Goal: Task Accomplishment & Management: Complete application form

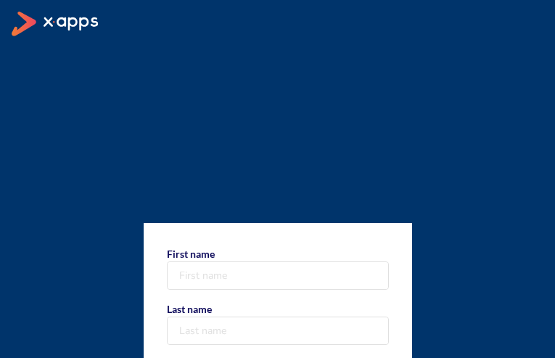
type input "lwkBLgqYAXD"
type input "dtWobzZhGPqIks"
type input "+1 976 451 4510"
type input "[EMAIL_ADDRESS][DOMAIN_NAME]"
select select "AF"
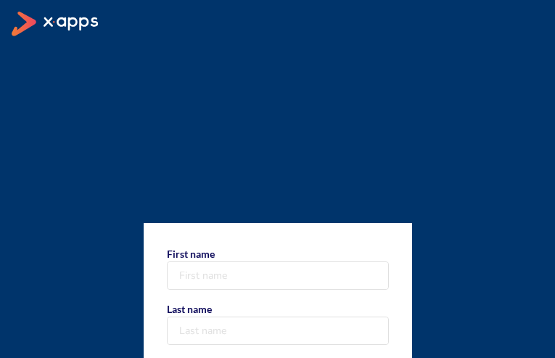
type input "fOYaGZpxoZ"
type input "ZMWjBPeeaaMkFv"
type input "[PHONE_NUMBER]"
type input "[EMAIL_ADDRESS][DOMAIN_NAME]"
select select "AF"
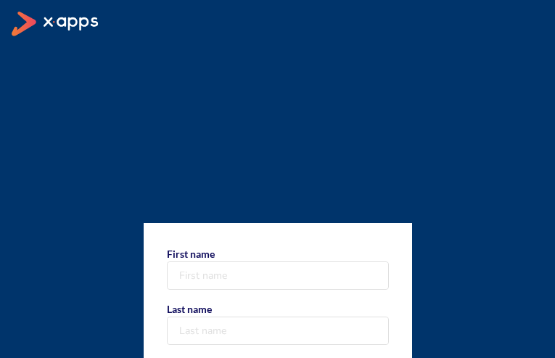
type input "QlQyRwTDfGfg"
type input "qNIjOYODcmRIk"
type input "+1 350 177 0647"
type input "[EMAIL_ADDRESS][DOMAIN_NAME]"
select select "AF"
